Goal: Ask a question

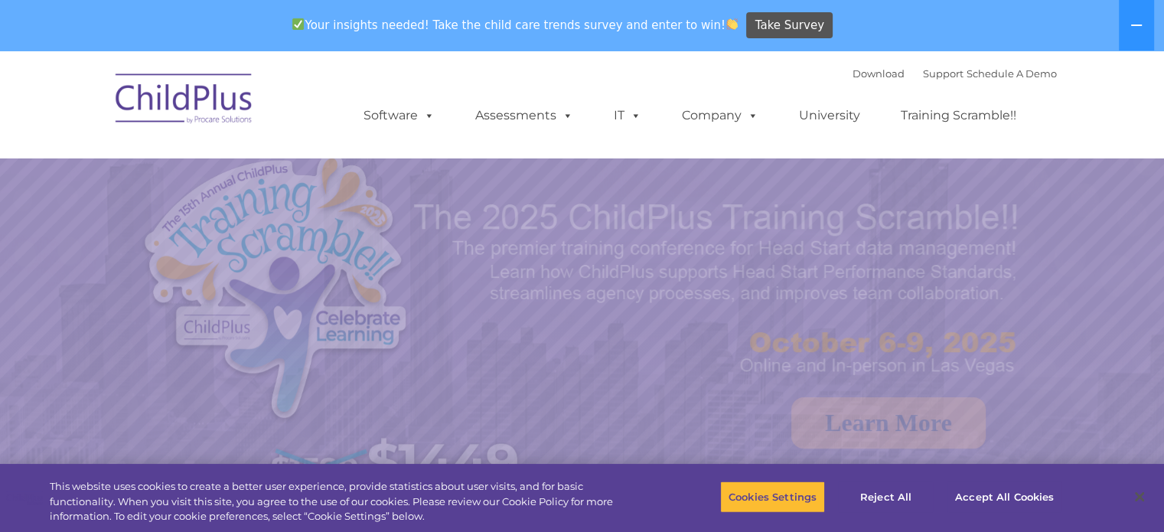
select select "MEDIUM"
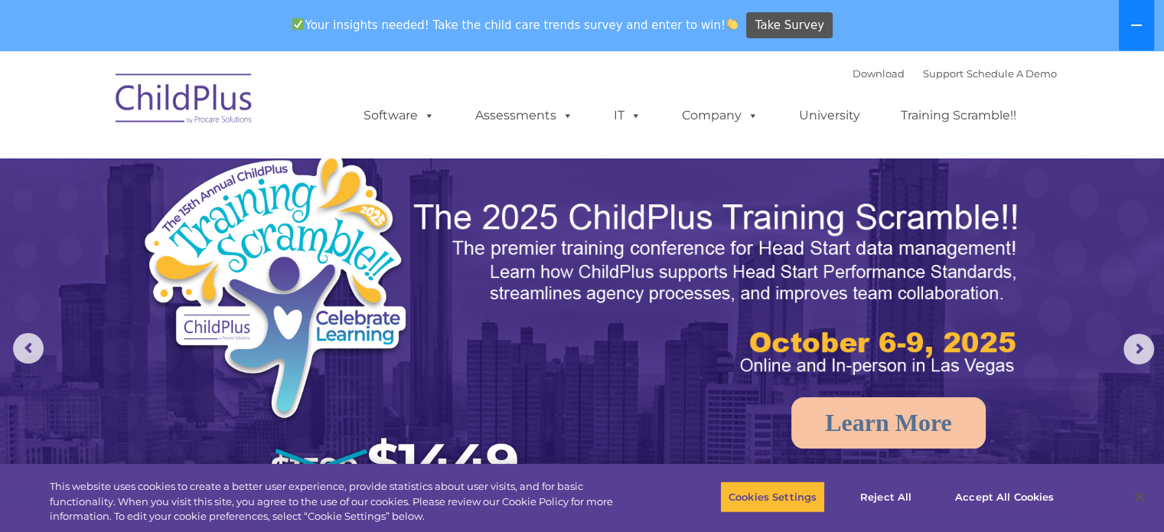
click at [1130, 24] on icon at bounding box center [1136, 25] width 12 height 12
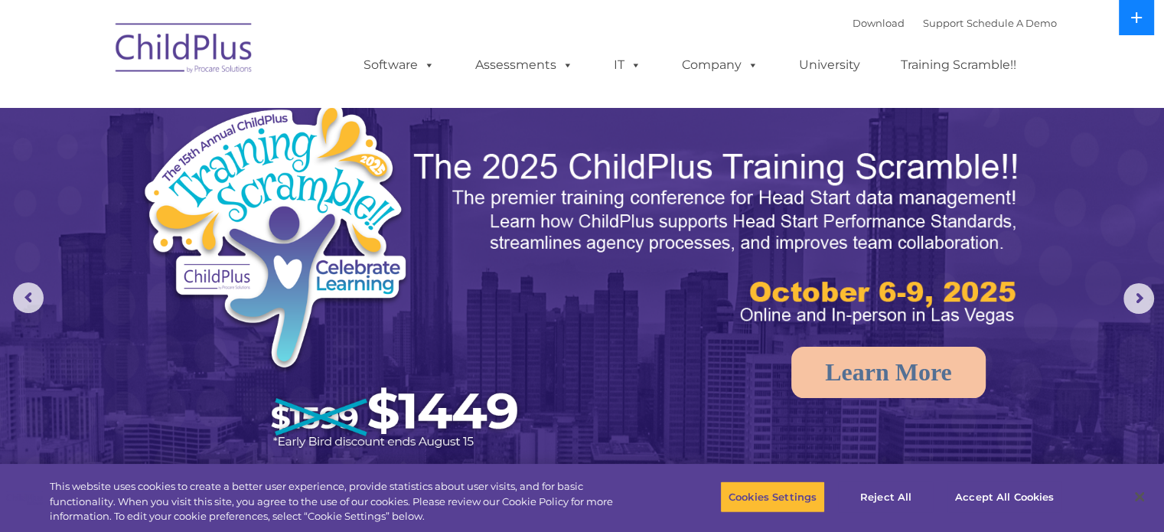
click at [1130, 24] on button at bounding box center [1136, 17] width 35 height 35
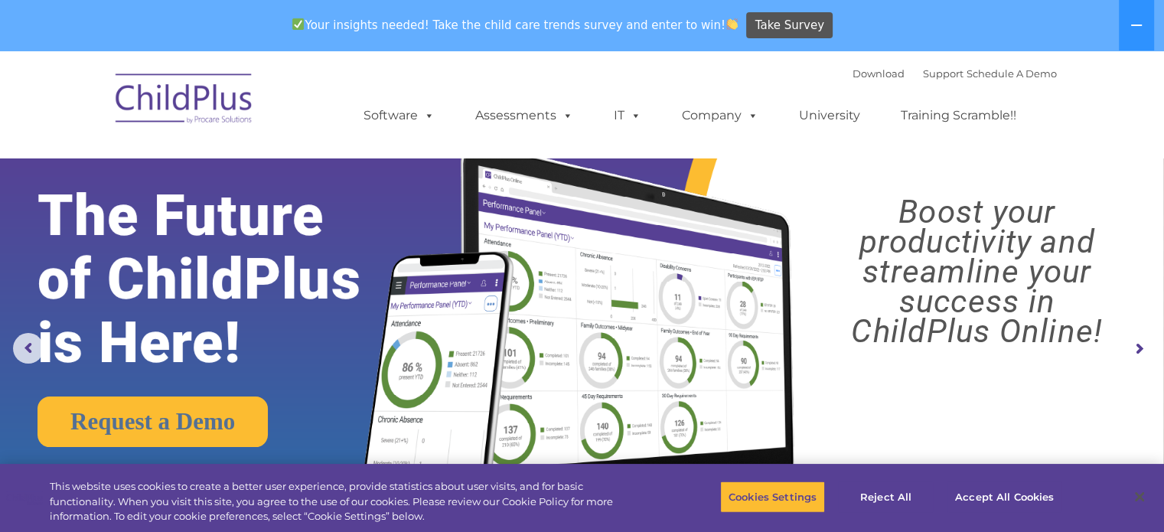
click at [165, 86] on img at bounding box center [184, 101] width 153 height 77
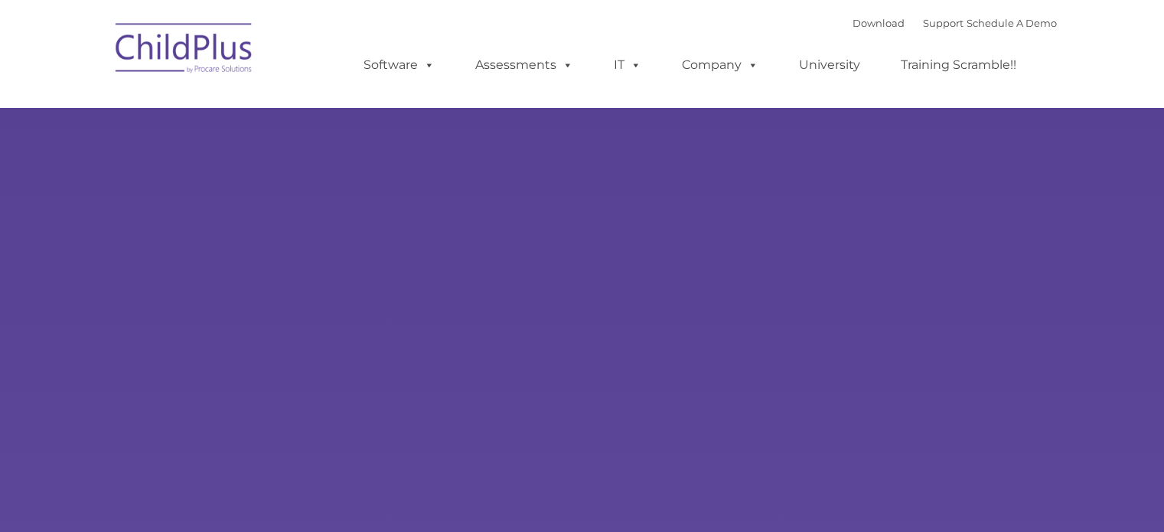
type input ""
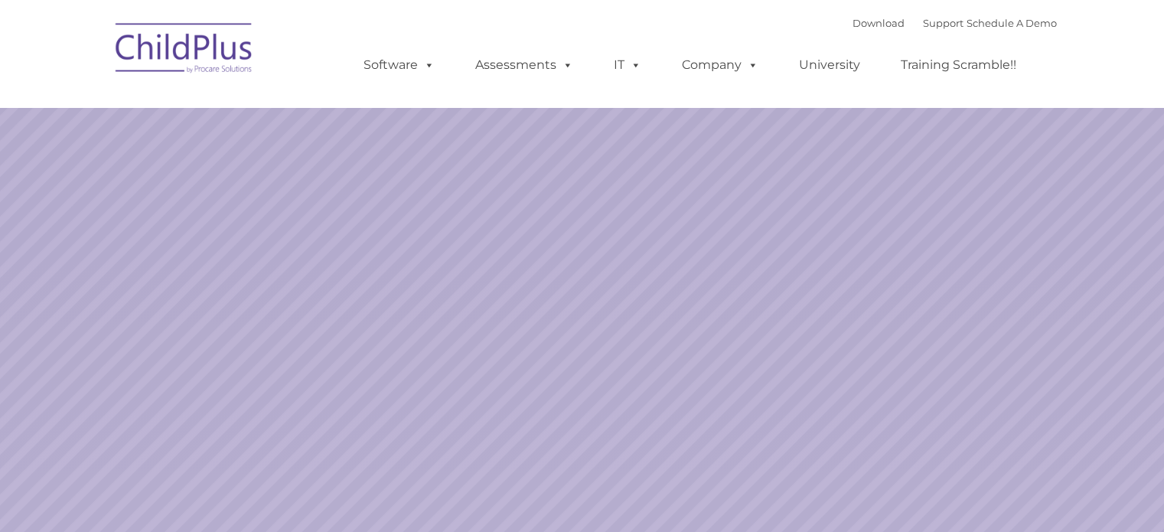
select select "MEDIUM"
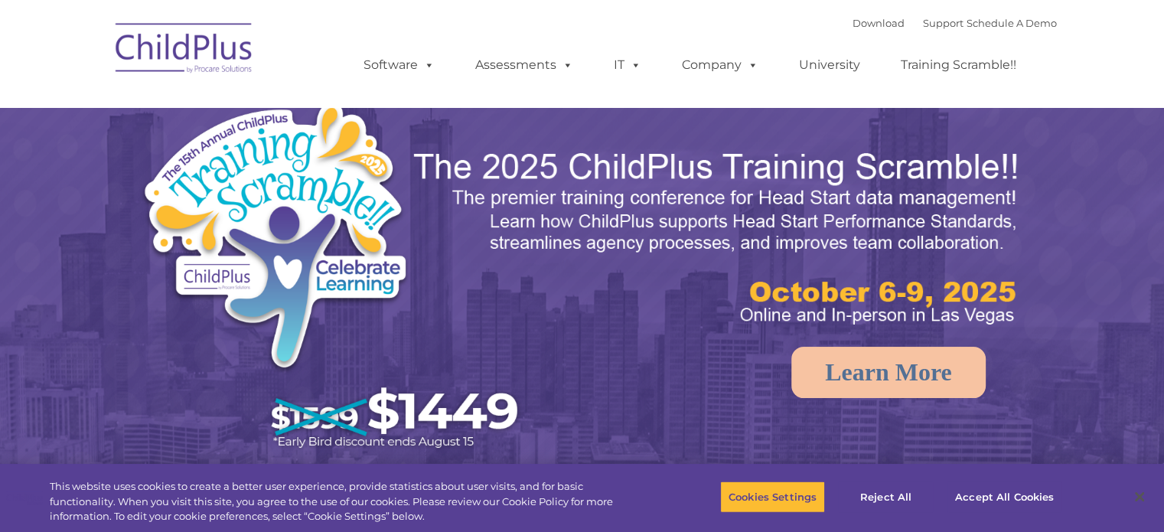
select select "MEDIUM"
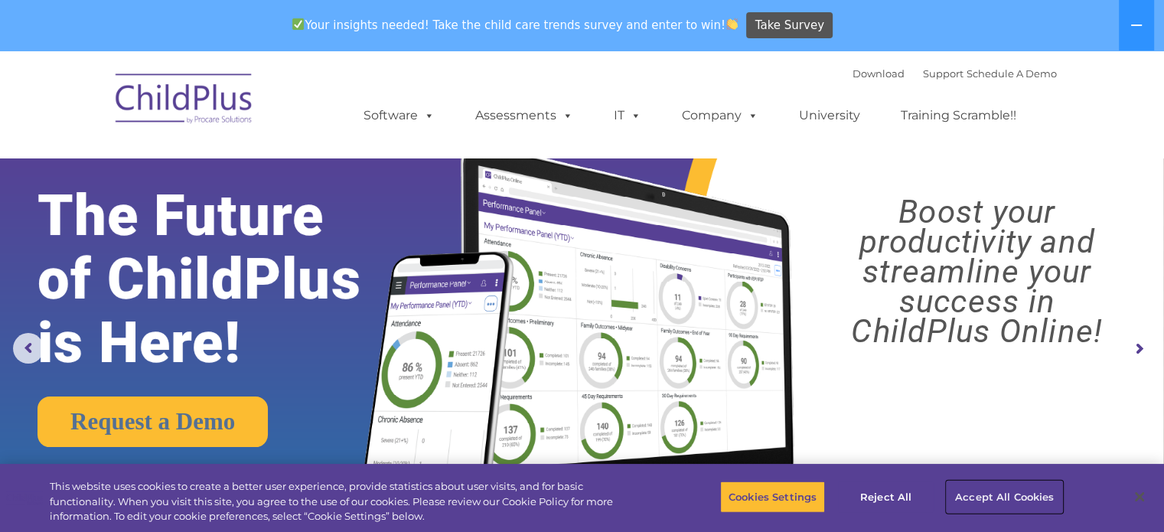
click at [1010, 486] on button "Accept All Cookies" at bounding box center [1005, 497] width 116 height 32
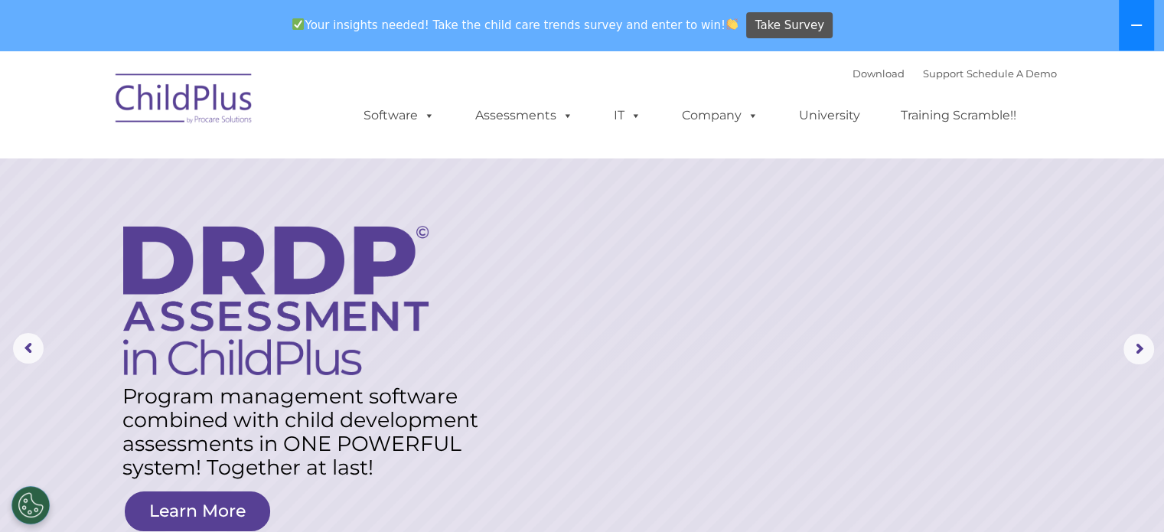
click at [1130, 32] on button at bounding box center [1136, 25] width 35 height 51
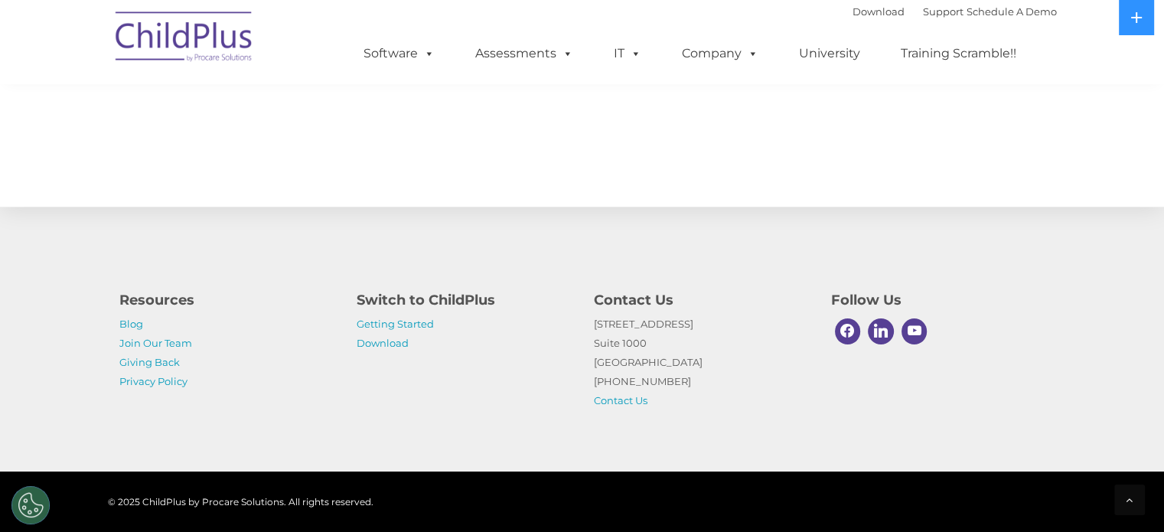
scroll to position [1707, 0]
click at [1127, 500] on icon at bounding box center [1130, 499] width 7 height 11
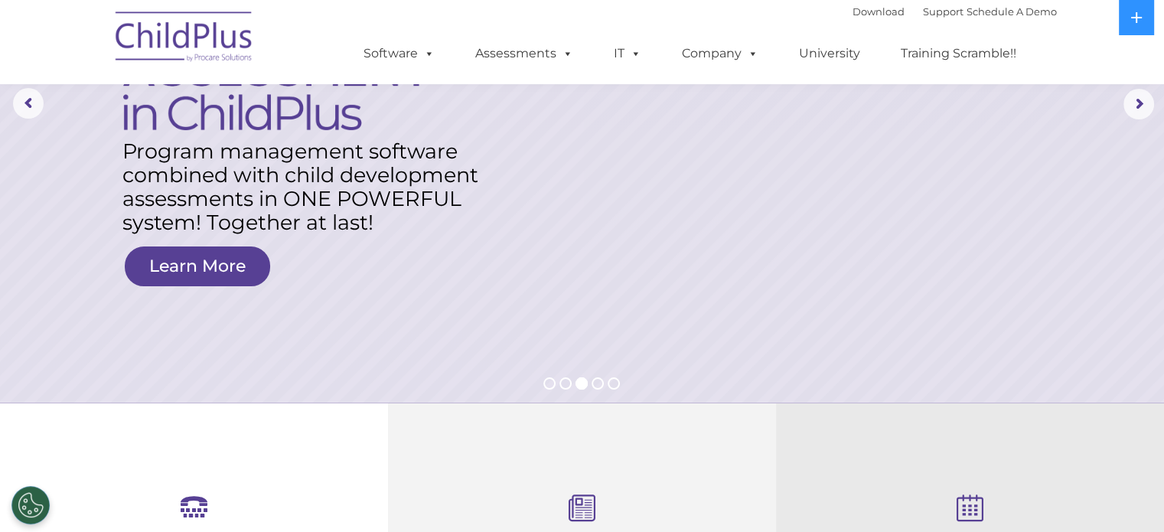
scroll to position [0, 0]
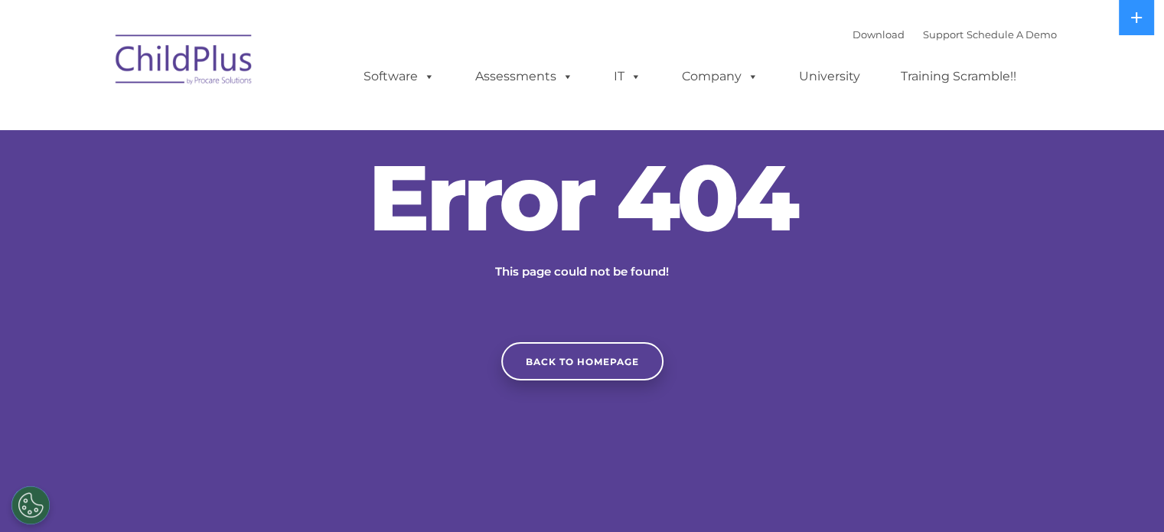
click at [653, 195] on h2 "Error 404" at bounding box center [582, 198] width 459 height 92
click at [923, 36] on link "Support" at bounding box center [943, 34] width 41 height 12
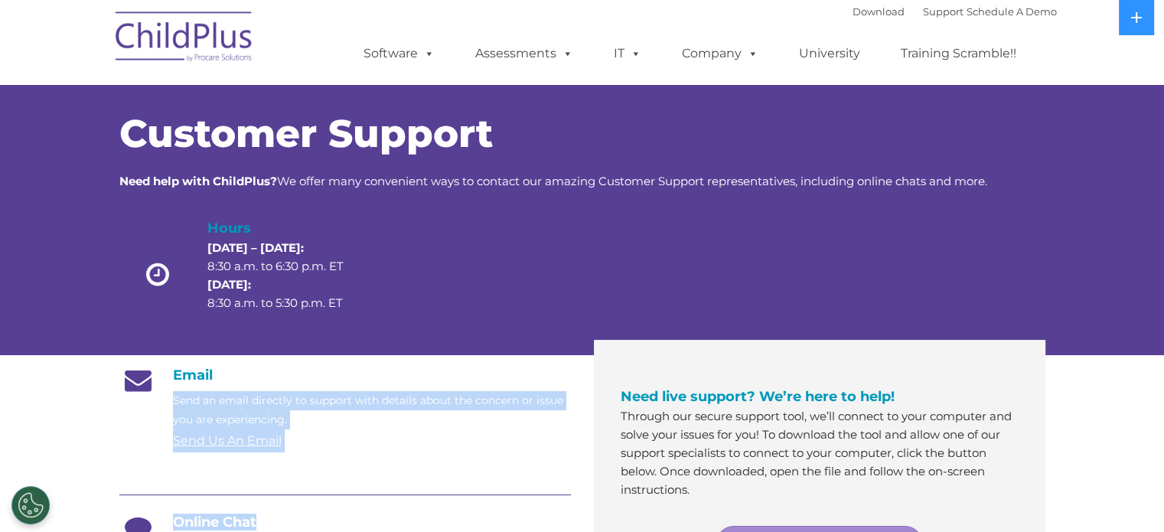
drag, startPoint x: 290, startPoint y: 520, endPoint x: 321, endPoint y: 379, distance: 144.3
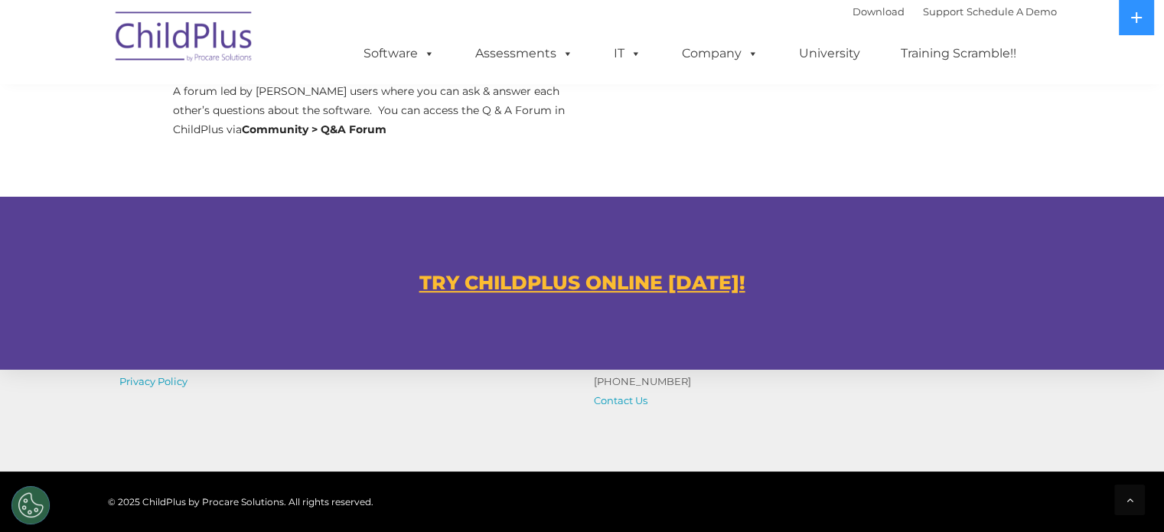
scroll to position [813, 0]
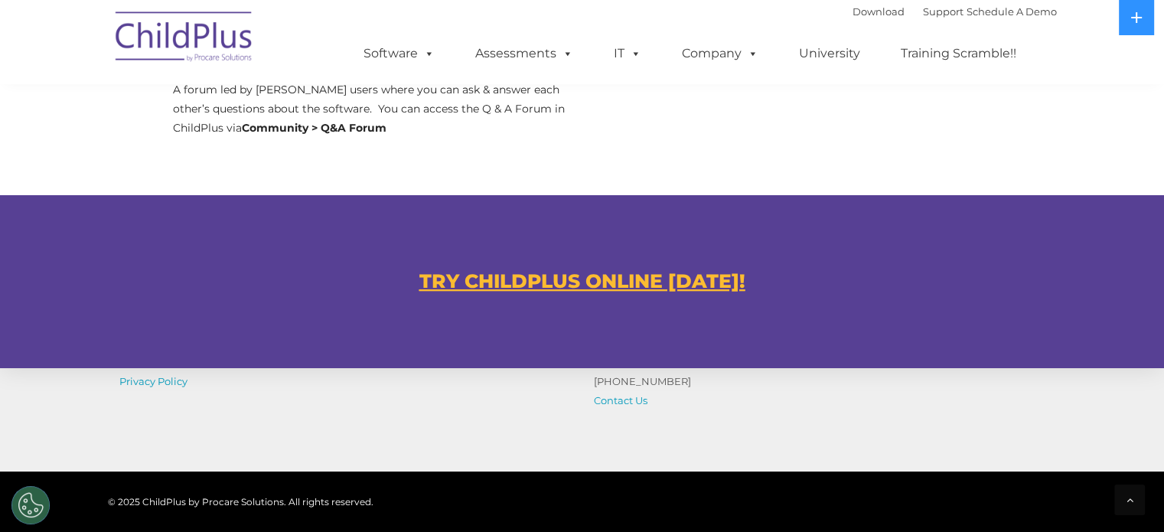
click at [494, 284] on u "TRY CHILDPLUS ONLINE TODAY!" at bounding box center [582, 280] width 326 height 23
